Goal: Transaction & Acquisition: Purchase product/service

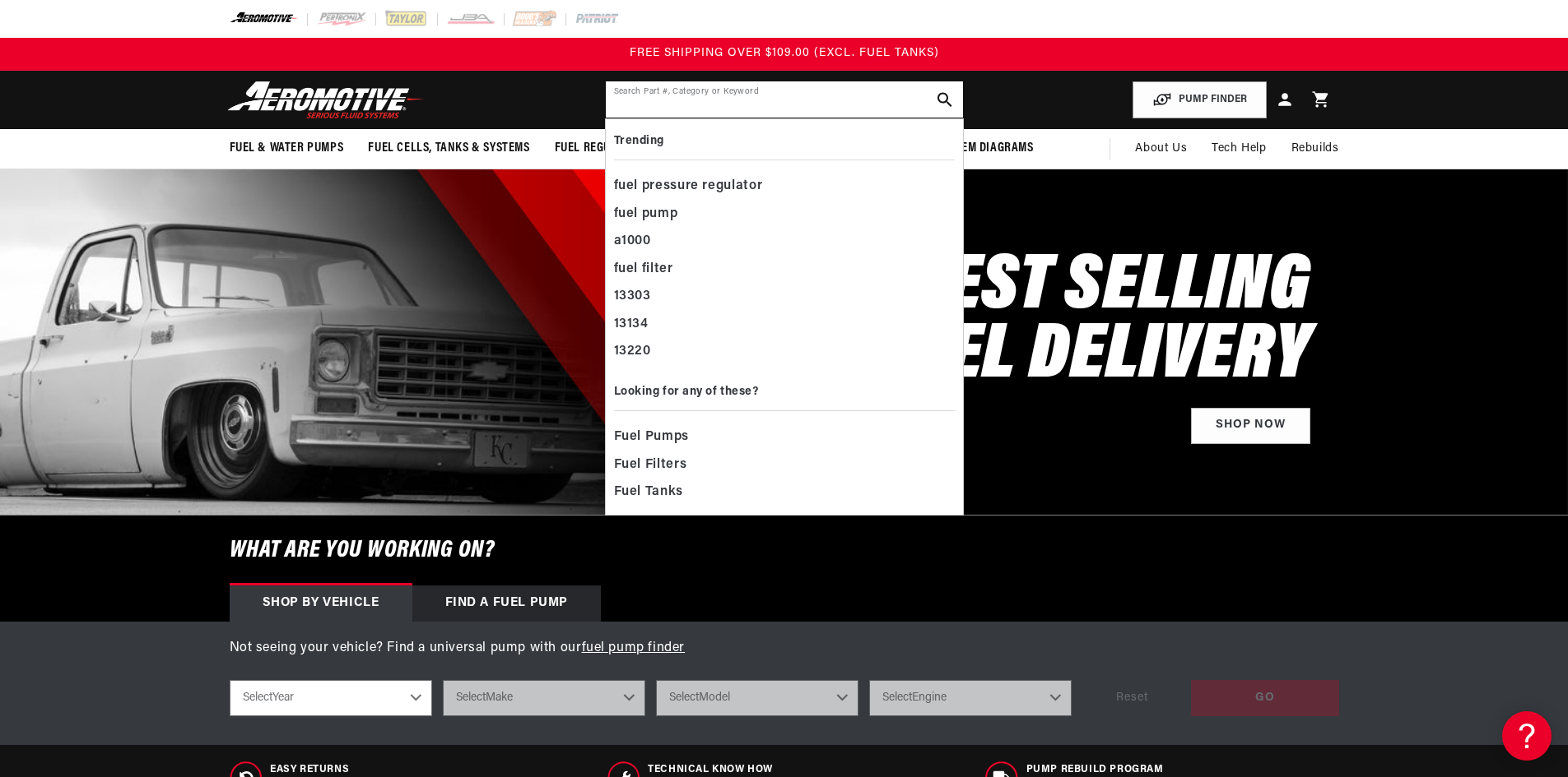
paste input "AFS16304"
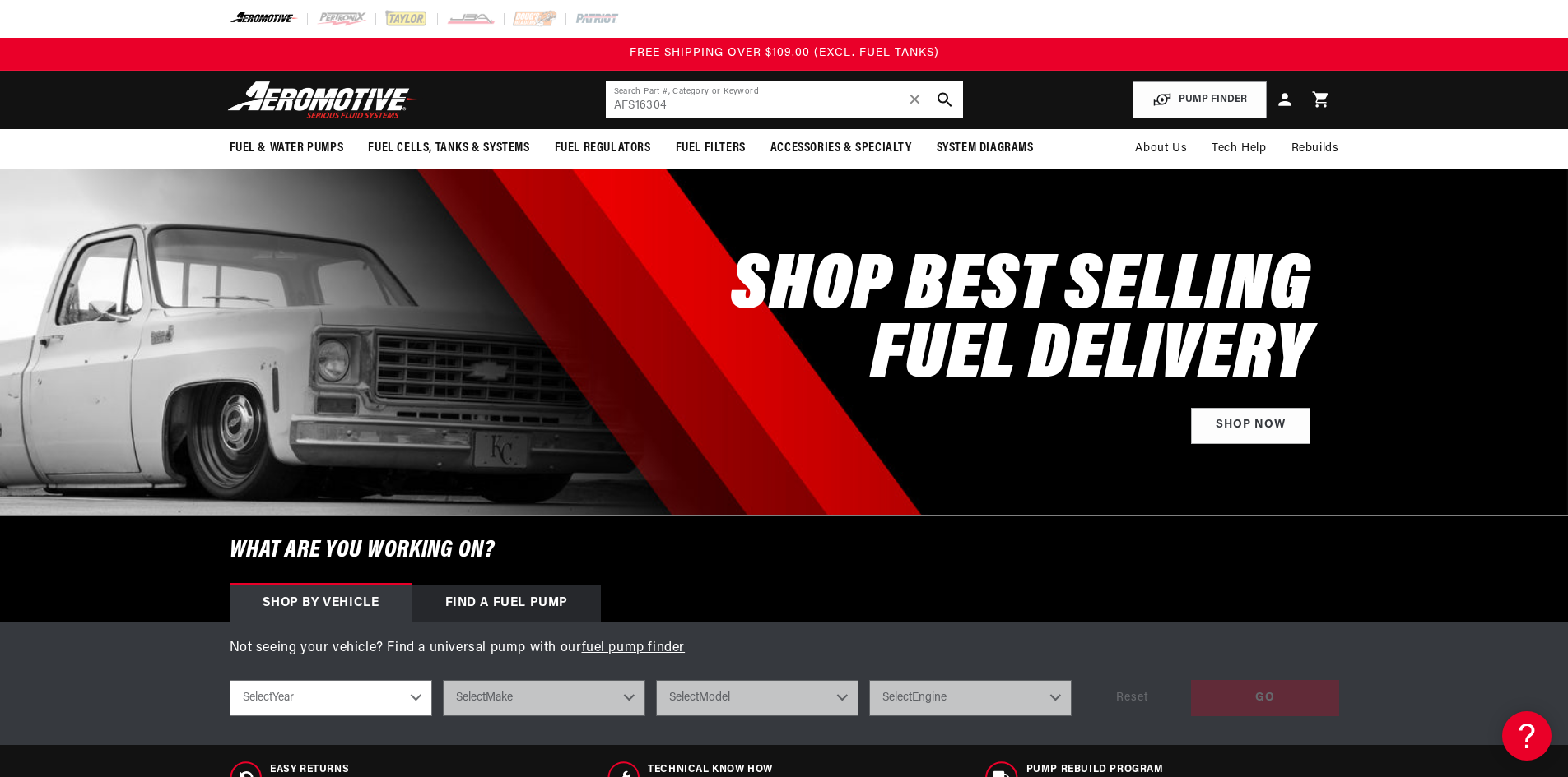
drag, startPoint x: 632, startPoint y: 102, endPoint x: 601, endPoint y: 102, distance: 31.0
click at [605, 102] on input "AFS16304" at bounding box center [784, 100] width 357 height 36
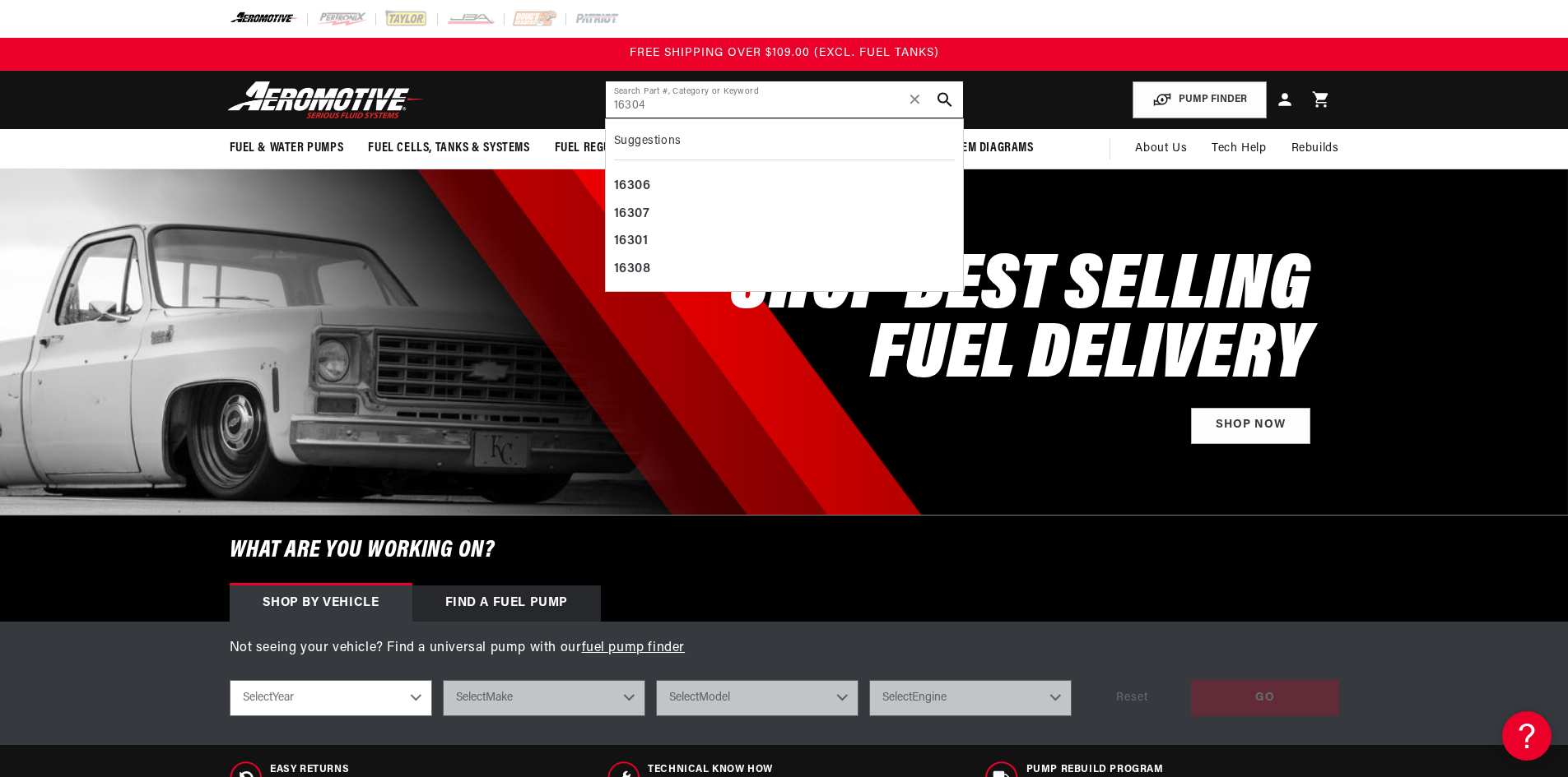
type input "16304"
